Goal: Use online tool/utility

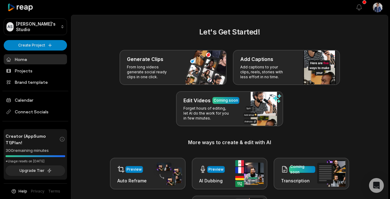
scroll to position [4, 0]
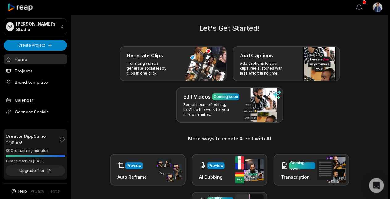
click at [362, 9] on icon "button" at bounding box center [358, 7] width 7 height 7
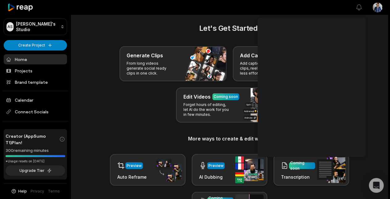
click at [381, 97] on div "Let's Get Started! Generate Clips From long videos generate social ready clips …" at bounding box center [229, 144] width 316 height 242
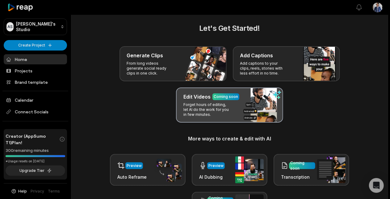
click at [232, 111] on div "Edit Videos Coming soon Forget hours of editing, let AI do the work for you in …" at bounding box center [229, 105] width 107 height 35
click at [204, 109] on p "Forget hours of editing, let AI do the work for you in few minutes." at bounding box center [207, 109] width 48 height 15
click at [253, 119] on div "Edit Videos Coming soon Forget hours of editing, let AI do the work for you in …" at bounding box center [229, 105] width 107 height 35
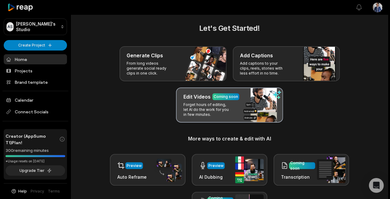
click at [226, 102] on p "Forget hours of editing, let AI do the work for you in few minutes." at bounding box center [207, 109] width 48 height 15
